Goal: Task Accomplishment & Management: Complete application form

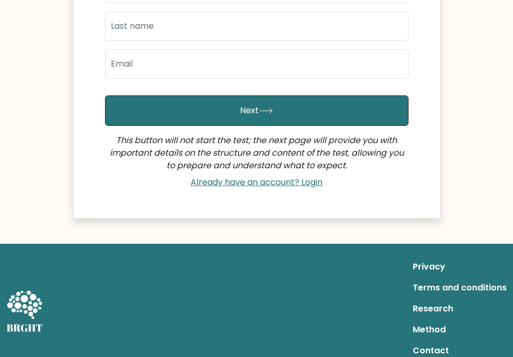
scroll to position [49, 0]
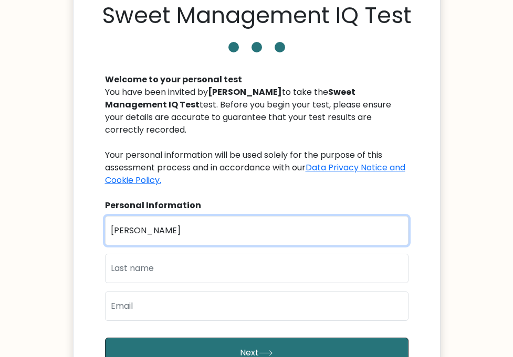
type input "Jessie Jr"
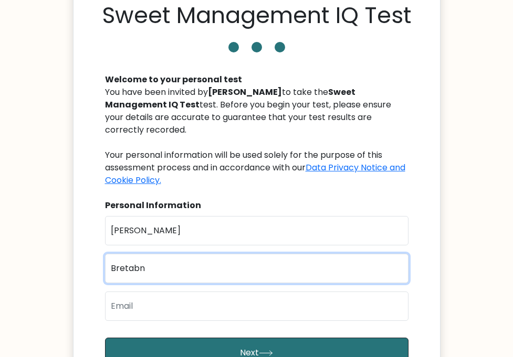
click at [165, 256] on input "Bretabn" at bounding box center [256, 268] width 303 height 29
type input "Bretan"
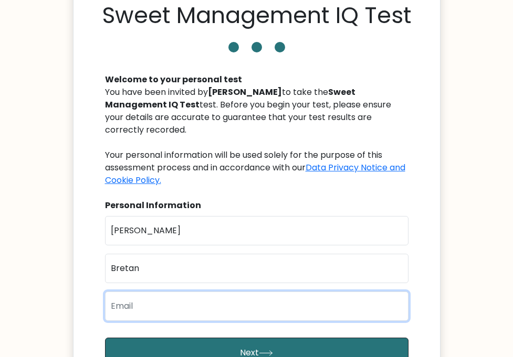
click at [190, 303] on input "email" at bounding box center [256, 306] width 303 height 29
type input "l"
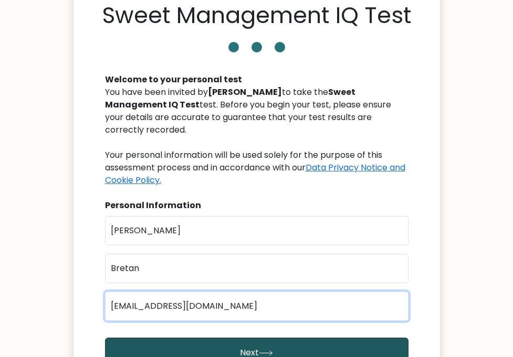
type input "jbrettjr@yahoo.com"
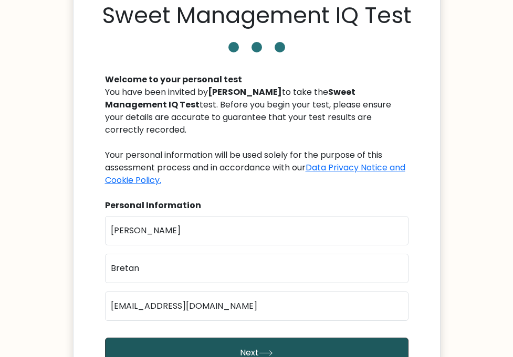
click at [197, 348] on button "Next" at bounding box center [256, 353] width 303 height 30
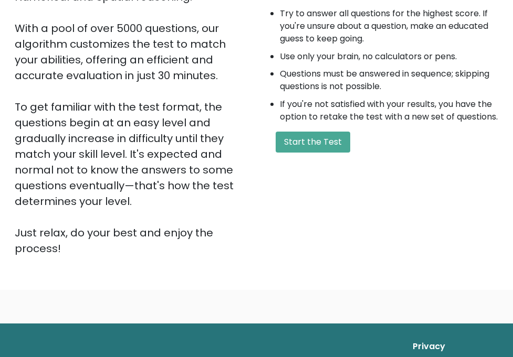
scroll to position [86, 0]
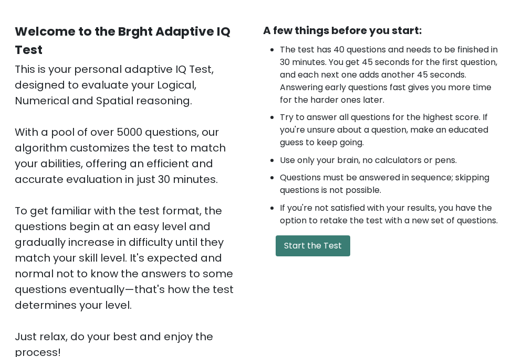
click at [291, 247] on button "Start the Test" at bounding box center [312, 246] width 74 height 21
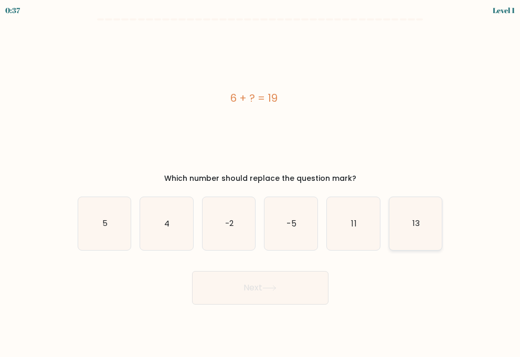
click at [422, 228] on icon "13" at bounding box center [415, 223] width 53 height 53
click at [261, 184] on input "f. 13" at bounding box center [260, 181] width 1 height 5
radio input "true"
click at [271, 281] on button "Next" at bounding box center [260, 288] width 136 height 34
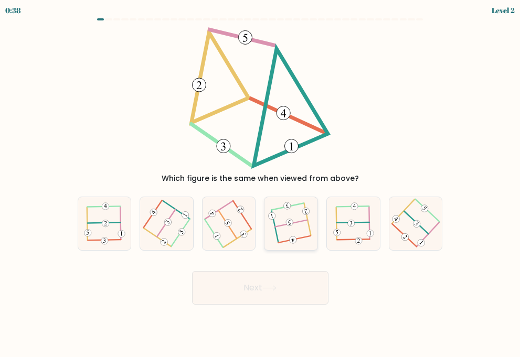
click at [296, 222] on 113 at bounding box center [291, 223] width 33 height 7
click at [261, 184] on input "d." at bounding box center [260, 181] width 1 height 5
radio input "true"
click at [278, 278] on button "Next" at bounding box center [260, 288] width 136 height 34
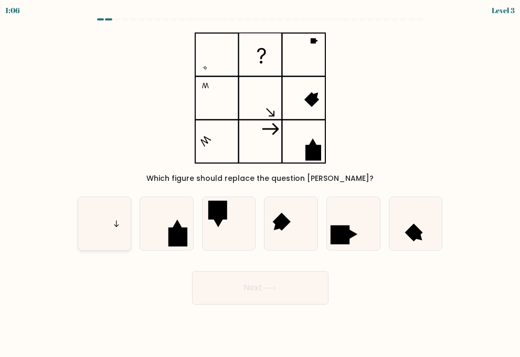
click at [91, 215] on icon at bounding box center [104, 223] width 53 height 53
click at [260, 184] on input "a." at bounding box center [260, 181] width 1 height 5
radio input "true"
click at [251, 283] on button "Next" at bounding box center [260, 288] width 136 height 34
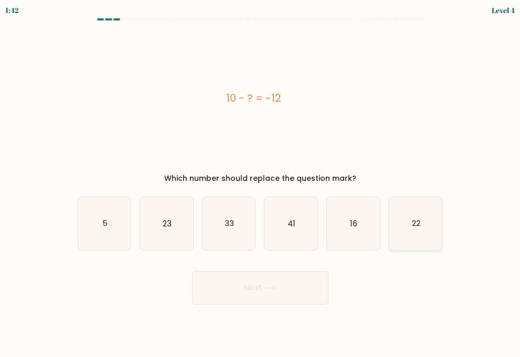
drag, startPoint x: 416, startPoint y: 233, endPoint x: 407, endPoint y: 237, distance: 10.1
click at [416, 234] on icon "22" at bounding box center [415, 223] width 53 height 53
click at [261, 184] on input "f. 22" at bounding box center [260, 181] width 1 height 5
radio input "true"
click at [266, 285] on icon at bounding box center [269, 288] width 14 height 6
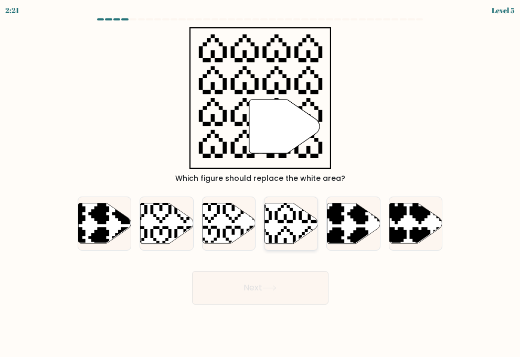
drag, startPoint x: 278, startPoint y: 232, endPoint x: 278, endPoint y: 242, distance: 9.5
click at [279, 232] on icon at bounding box center [273, 200] width 93 height 93
click at [261, 184] on input "d." at bounding box center [260, 181] width 1 height 5
radio input "true"
click at [272, 294] on button "Next" at bounding box center [260, 288] width 136 height 34
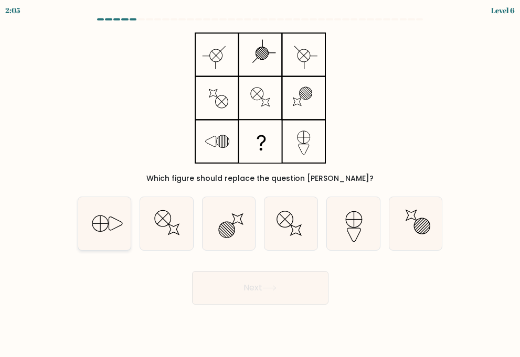
click at [110, 236] on icon at bounding box center [104, 223] width 53 height 53
click at [260, 184] on input "a." at bounding box center [260, 181] width 1 height 5
radio input "true"
click at [248, 296] on button "Next" at bounding box center [260, 288] width 136 height 34
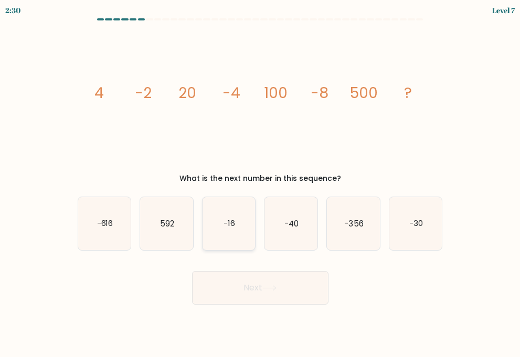
click at [228, 226] on text "-16" at bounding box center [229, 223] width 12 height 11
click at [260, 184] on input "c. -16" at bounding box center [260, 181] width 1 height 5
radio input "true"
click at [236, 281] on button "Next" at bounding box center [260, 288] width 136 height 34
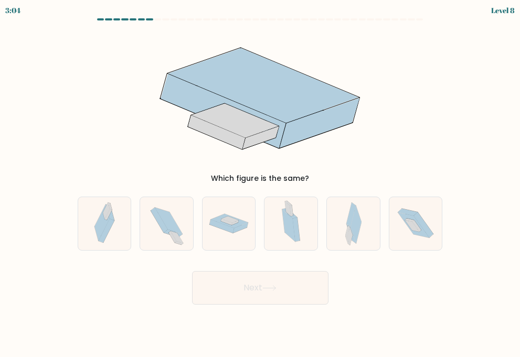
click at [326, 235] on div "e." at bounding box center [353, 224] width 62 height 54
click at [345, 236] on icon at bounding box center [353, 223] width 17 height 53
click at [261, 184] on input "e." at bounding box center [260, 181] width 1 height 5
radio input "true"
click at [265, 296] on button "Next" at bounding box center [260, 288] width 136 height 34
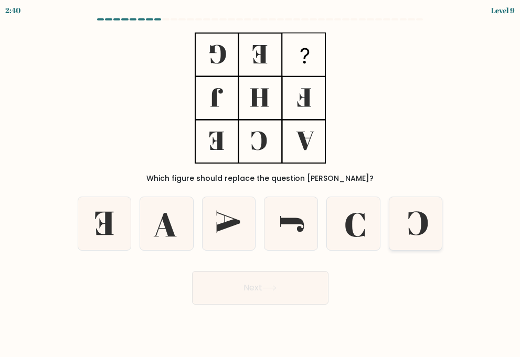
click at [430, 219] on icon at bounding box center [415, 223] width 53 height 53
click at [261, 184] on input "f." at bounding box center [260, 181] width 1 height 5
radio input "true"
click at [311, 284] on button "Next" at bounding box center [260, 288] width 136 height 34
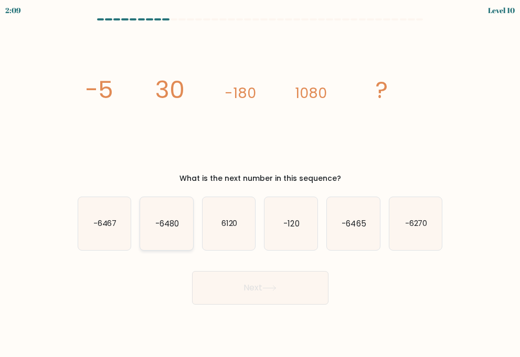
click at [169, 230] on icon "-6480" at bounding box center [166, 223] width 53 height 53
click at [260, 184] on input "b. -6480" at bounding box center [260, 181] width 1 height 5
radio input "true"
click at [285, 296] on button "Next" at bounding box center [260, 288] width 136 height 34
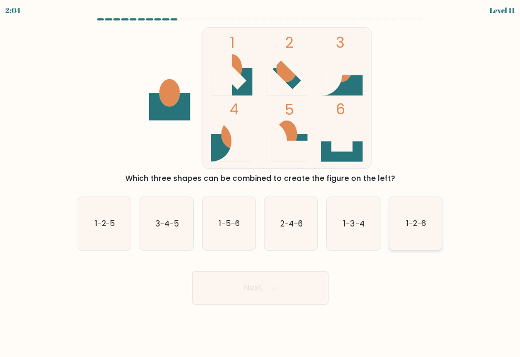
click at [432, 226] on icon "1-2-6" at bounding box center [415, 223] width 53 height 53
click at [261, 184] on input "f. 1-2-6" at bounding box center [260, 181] width 1 height 5
radio input "true"
click at [287, 284] on button "Next" at bounding box center [260, 288] width 136 height 34
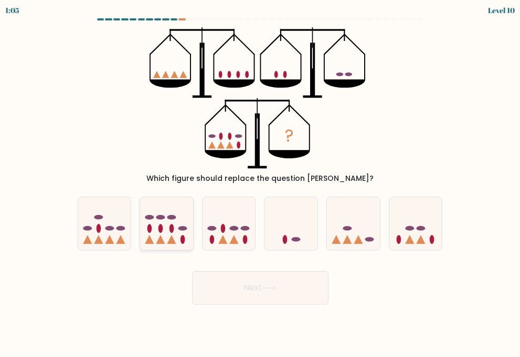
click at [170, 237] on icon at bounding box center [166, 224] width 53 height 44
click at [260, 184] on input "b." at bounding box center [260, 181] width 1 height 5
radio input "true"
click at [233, 291] on button "Next" at bounding box center [260, 288] width 136 height 34
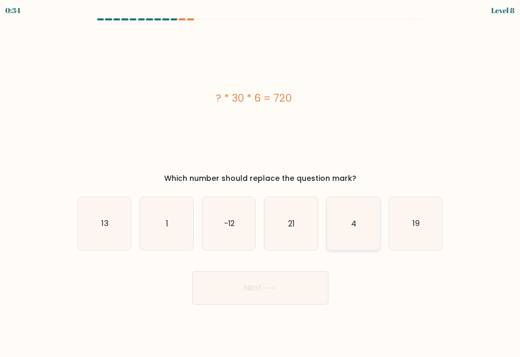
click at [353, 231] on icon "4" at bounding box center [353, 223] width 53 height 53
click at [261, 184] on input "e. 4" at bounding box center [260, 181] width 1 height 5
radio input "true"
click at [264, 290] on button "Next" at bounding box center [260, 288] width 136 height 34
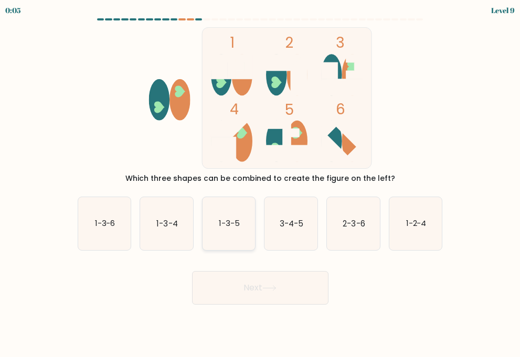
click at [226, 231] on icon "1-3-5" at bounding box center [228, 223] width 53 height 53
click at [260, 184] on input "c. 1-3-5" at bounding box center [260, 181] width 1 height 5
radio input "true"
click at [245, 287] on button "Next" at bounding box center [260, 288] width 136 height 34
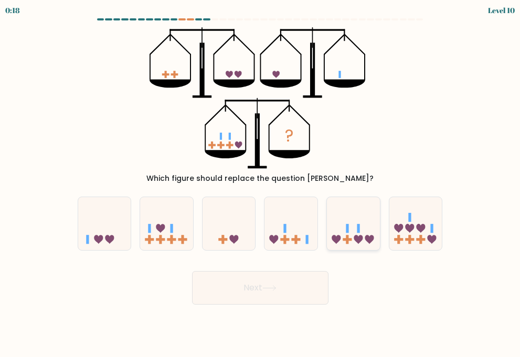
click at [347, 234] on icon at bounding box center [353, 224] width 53 height 44
click at [261, 184] on input "e." at bounding box center [260, 181] width 1 height 5
radio input "true"
click at [301, 276] on button "Next" at bounding box center [260, 288] width 136 height 34
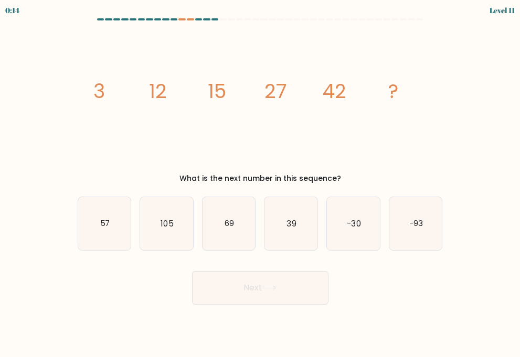
click at [300, 279] on button "Next" at bounding box center [260, 288] width 136 height 34
click at [447, 95] on div "image/svg+xml 3 12 15 27 42 ? What is the next number in this sequence?" at bounding box center [260, 105] width 378 height 157
click at [242, 226] on icon "69" at bounding box center [228, 223] width 53 height 53
click at [260, 184] on input "c. 69" at bounding box center [260, 181] width 1 height 5
radio input "true"
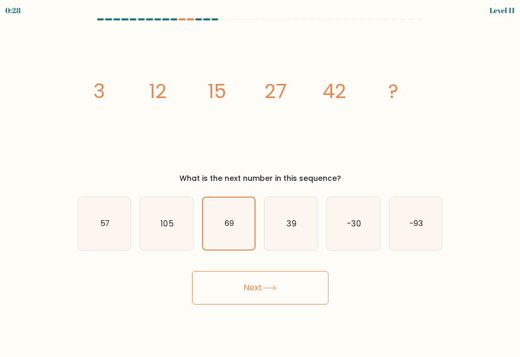
click at [251, 276] on button "Next" at bounding box center [260, 288] width 136 height 34
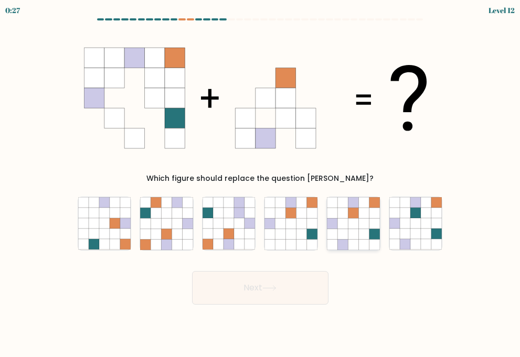
click at [370, 236] on icon at bounding box center [374, 234] width 10 height 10
click at [261, 184] on input "e." at bounding box center [260, 181] width 1 height 5
radio input "true"
click at [301, 290] on button "Next" at bounding box center [260, 288] width 136 height 34
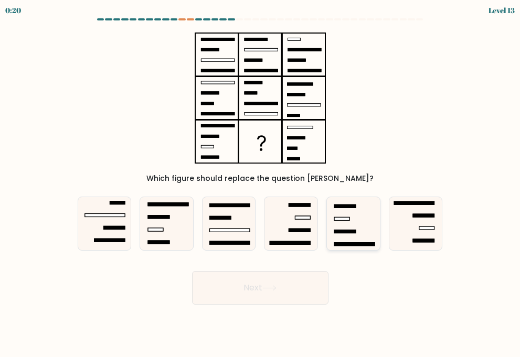
click at [362, 227] on icon at bounding box center [353, 223] width 53 height 53
click at [261, 184] on input "e." at bounding box center [260, 181] width 1 height 5
radio input "true"
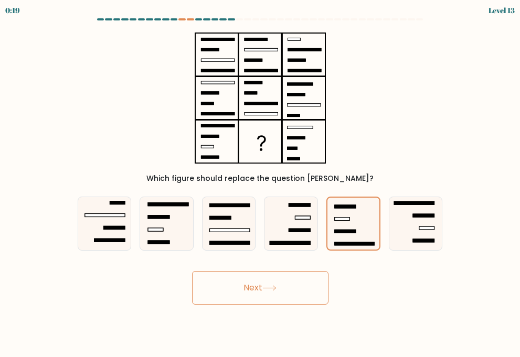
click at [270, 281] on button "Next" at bounding box center [260, 288] width 136 height 34
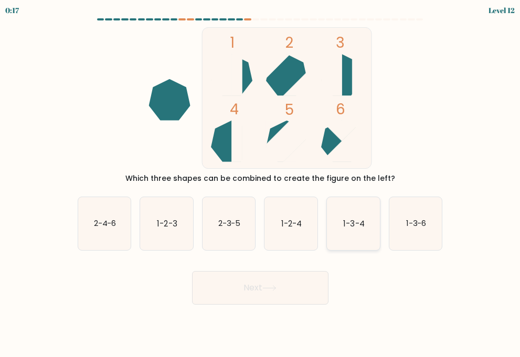
click at [348, 236] on icon "1-3-4" at bounding box center [353, 223] width 53 height 53
click at [261, 184] on input "e. 1-3-4" at bounding box center [260, 181] width 1 height 5
radio input "true"
click at [292, 284] on button "Next" at bounding box center [260, 288] width 136 height 34
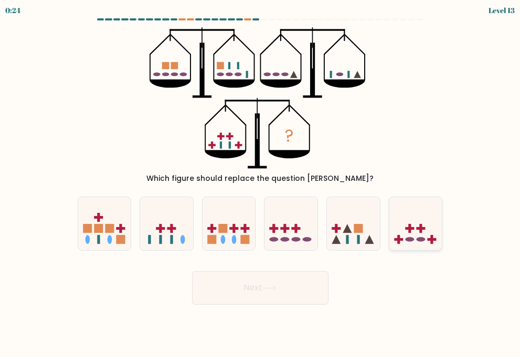
click at [416, 237] on icon at bounding box center [415, 224] width 53 height 44
click at [261, 184] on input "f." at bounding box center [260, 181] width 1 height 5
radio input "true"
click at [290, 282] on button "Next" at bounding box center [260, 288] width 136 height 34
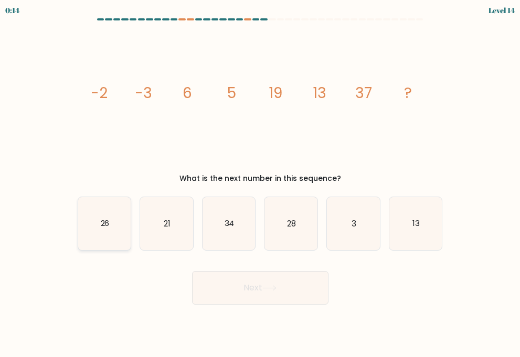
click at [109, 227] on text "26" at bounding box center [104, 223] width 9 height 11
click at [260, 184] on input "a. 26" at bounding box center [260, 181] width 1 height 5
radio input "true"
click at [247, 296] on button "Next" at bounding box center [260, 288] width 136 height 34
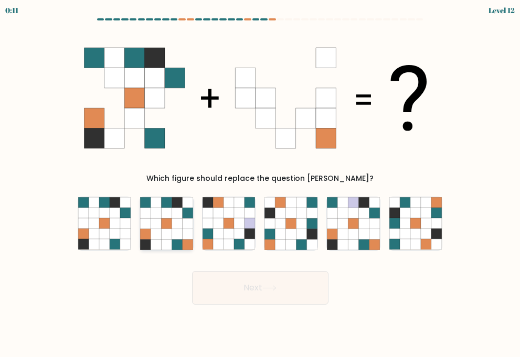
click at [162, 236] on icon at bounding box center [166, 234] width 10 height 10
click at [260, 184] on input "b." at bounding box center [260, 181] width 1 height 5
radio input "true"
click at [242, 283] on button "Next" at bounding box center [260, 288] width 136 height 34
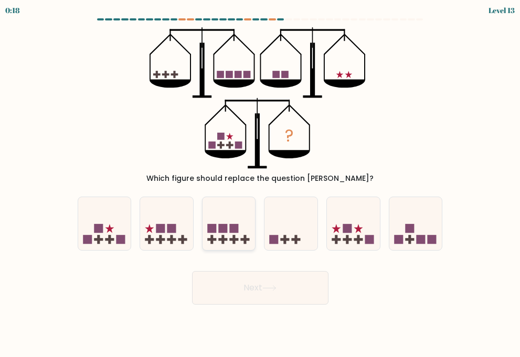
click at [221, 233] on rect at bounding box center [222, 228] width 9 height 9
click at [260, 184] on input "c." at bounding box center [260, 181] width 1 height 5
radio input "true"
click at [262, 282] on button "Next" at bounding box center [260, 288] width 136 height 34
